Goal: Navigation & Orientation: Find specific page/section

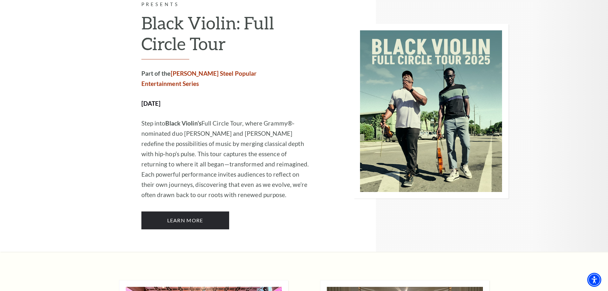
scroll to position [1500, 0]
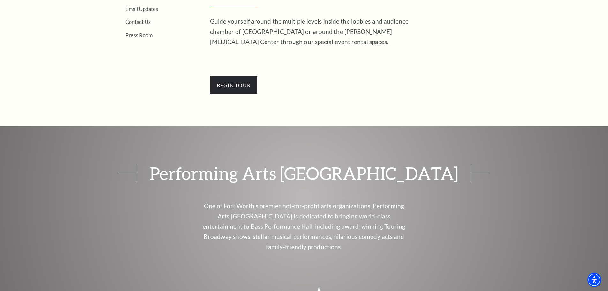
scroll to position [127, 0]
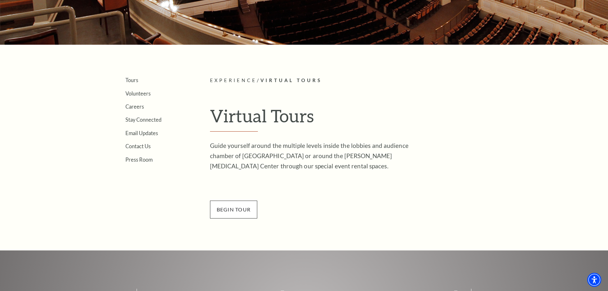
click at [238, 202] on span "BEGin Tour" at bounding box center [234, 209] width 48 height 18
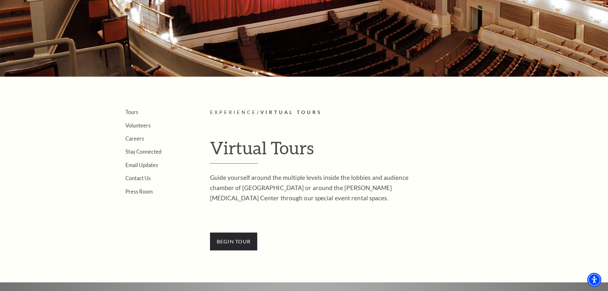
scroll to position [0, 0]
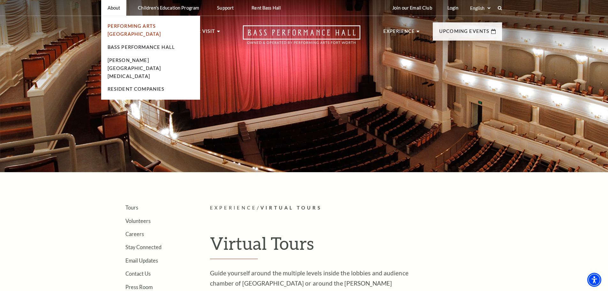
click at [124, 28] on link "Performing Arts [GEOGRAPHIC_DATA]" at bounding box center [135, 29] width 54 height 13
click at [124, 24] on link "Performing Arts [GEOGRAPHIC_DATA]" at bounding box center [135, 29] width 54 height 13
